Goal: Task Accomplishment & Management: Complete application form

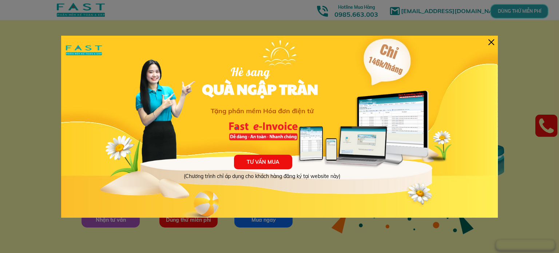
click at [491, 45] on div at bounding box center [491, 42] width 6 height 6
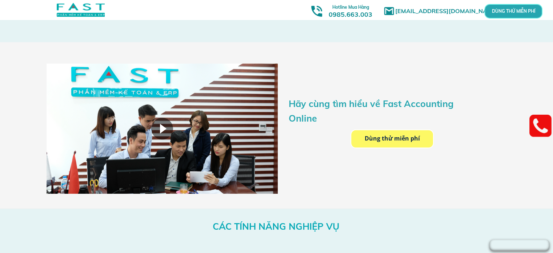
scroll to position [1055, 0]
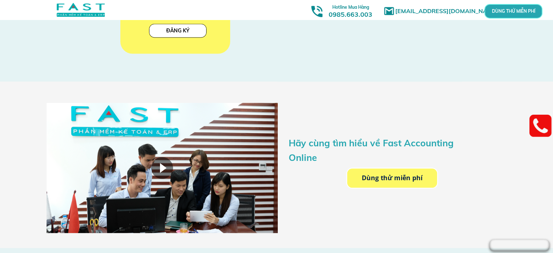
click at [406, 176] on p "Dùng thử miễn phí" at bounding box center [392, 177] width 90 height 19
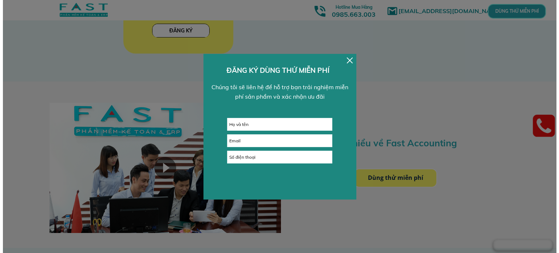
scroll to position [0, 0]
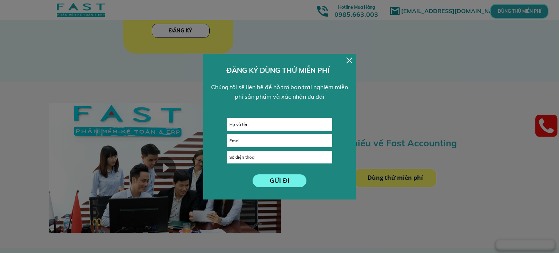
click at [260, 126] on input "text" at bounding box center [279, 124] width 104 height 12
type input "[PERSON_NAME]"
click at [252, 139] on input "email" at bounding box center [279, 141] width 104 height 12
type input "[EMAIL_ADDRESS][DOMAIN_NAME]"
click at [241, 156] on input "tel" at bounding box center [279, 157] width 104 height 12
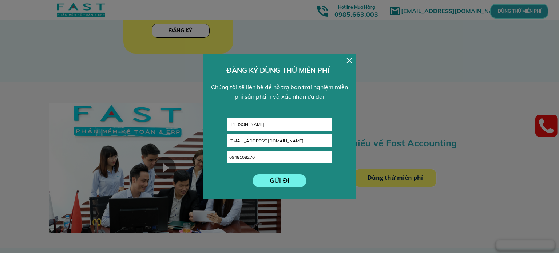
type input "0948108270"
click button "submit" at bounding box center [0, 0] width 0 height 0
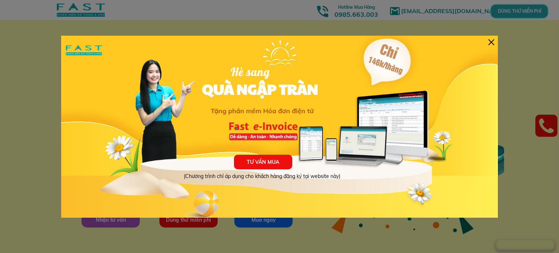
click at [491, 42] on div at bounding box center [491, 42] width 6 height 6
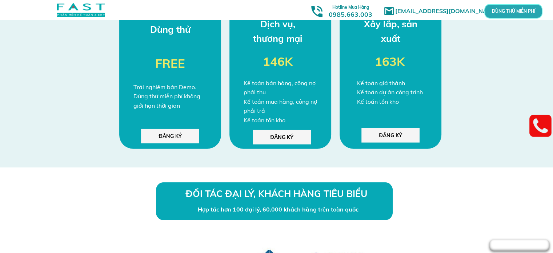
scroll to position [1868, 0]
